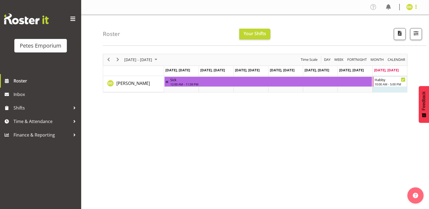
click at [416, 8] on span at bounding box center [415, 7] width 6 height 6
click at [338, 142] on div "[DATE] - [DATE] [DATE] Day Week Fortnight Month calendar Month Agenda Time Scal…" at bounding box center [266, 158] width 326 height 216
click at [58, 121] on span "Time & Attendance" at bounding box center [42, 121] width 57 height 8
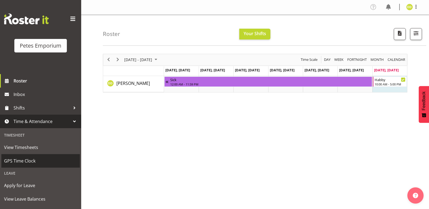
click at [27, 156] on link "GPS Time Clock" at bounding box center [40, 161] width 78 height 14
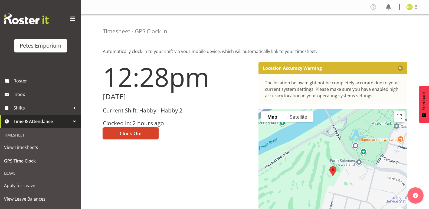
click at [137, 131] on span "Clock Out" at bounding box center [131, 133] width 22 height 7
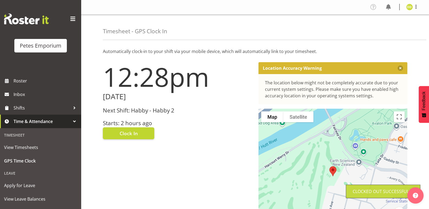
click at [416, 3] on div "Profile Log Out" at bounding box center [396, 7] width 55 height 9
click at [414, 4] on span at bounding box center [415, 7] width 6 height 6
click at [395, 28] on link "Log Out" at bounding box center [393, 29] width 52 height 10
